Goal: Entertainment & Leisure: Consume media (video, audio)

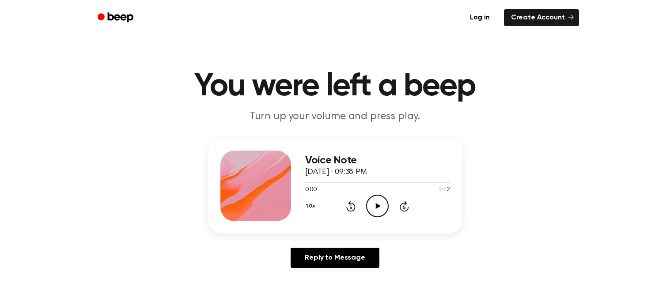
click at [375, 205] on icon "Play Audio" at bounding box center [377, 206] width 23 height 23
click at [375, 205] on icon at bounding box center [377, 206] width 4 height 6
click at [375, 205] on icon "Play Audio" at bounding box center [377, 206] width 23 height 23
click at [375, 205] on icon at bounding box center [377, 206] width 4 height 6
click at [385, 208] on icon "Play Audio" at bounding box center [377, 206] width 23 height 23
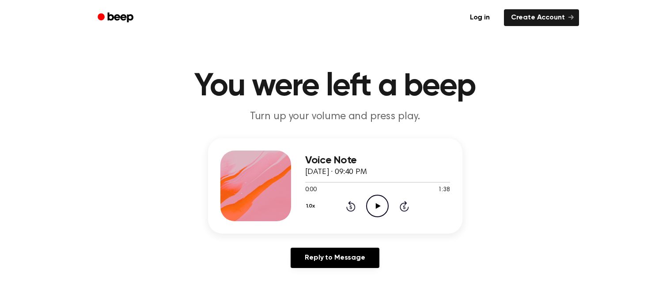
click at [382, 220] on div "Voice Note [DATE] · 09:40 PM 0:00 1:38 Your browser does not support the [objec…" at bounding box center [377, 186] width 145 height 71
click at [380, 215] on icon "Play Audio" at bounding box center [377, 206] width 23 height 23
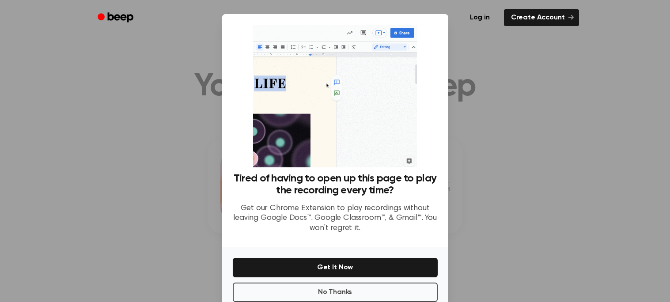
click at [172, 68] on div at bounding box center [335, 151] width 670 height 302
click at [286, 290] on button "No Thanks" at bounding box center [335, 292] width 205 height 19
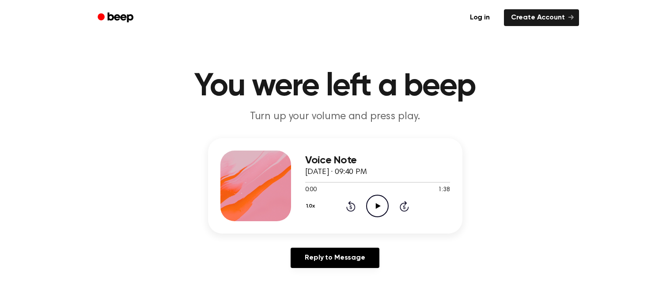
click at [377, 206] on icon at bounding box center [378, 206] width 5 height 6
click at [383, 197] on circle at bounding box center [377, 206] width 22 height 22
click at [385, 198] on circle at bounding box center [377, 206] width 22 height 22
click at [379, 205] on icon "Play Audio" at bounding box center [377, 206] width 23 height 23
drag, startPoint x: 309, startPoint y: 172, endPoint x: 344, endPoint y: 174, distance: 34.9
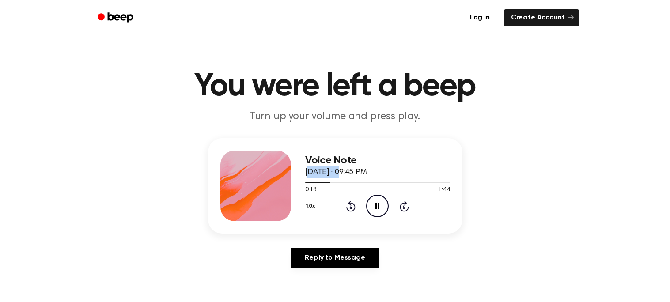
click at [344, 174] on span "[DATE] · 09:45 PM" at bounding box center [336, 172] width 62 height 8
click at [344, 173] on span "[DATE] · 09:45 PM" at bounding box center [336, 172] width 62 height 8
click at [383, 208] on icon "Play Audio" at bounding box center [377, 206] width 23 height 23
